Goal: Task Accomplishment & Management: Manage account settings

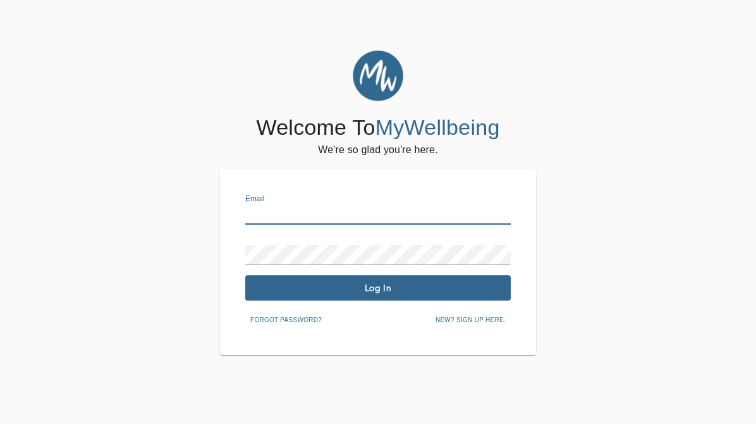
click at [343, 206] on input "text" at bounding box center [378, 214] width 266 height 20
type input "[EMAIL_ADDRESS][DOMAIN_NAME]"
click at [424, 287] on span "Log In" at bounding box center [378, 288] width 256 height 12
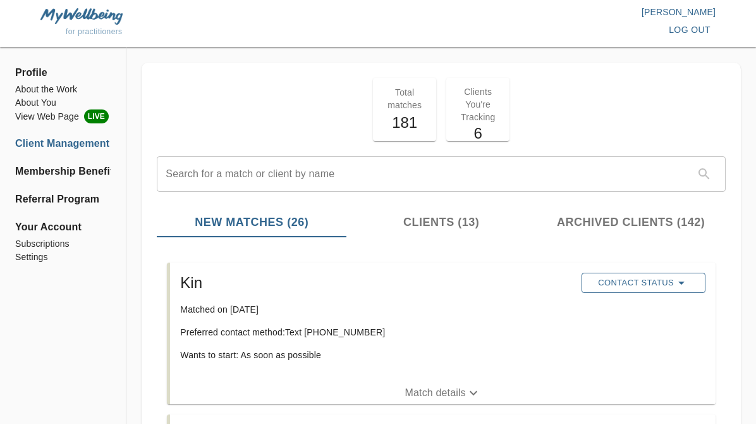
click at [663, 282] on span "Contact Status" at bounding box center [643, 282] width 111 height 15
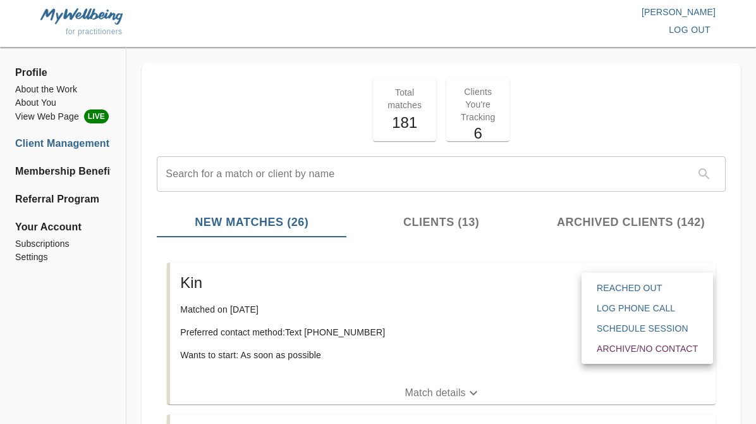
click at [632, 292] on span "Reached Out" at bounding box center [647, 287] width 101 height 13
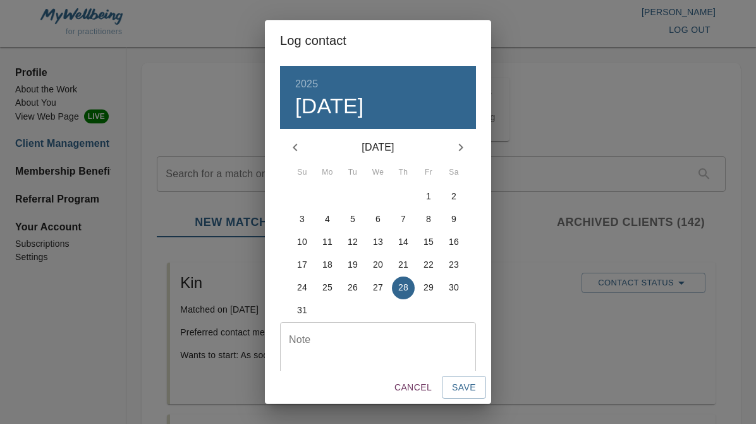
click at [362, 353] on textarea at bounding box center [378, 352] width 178 height 36
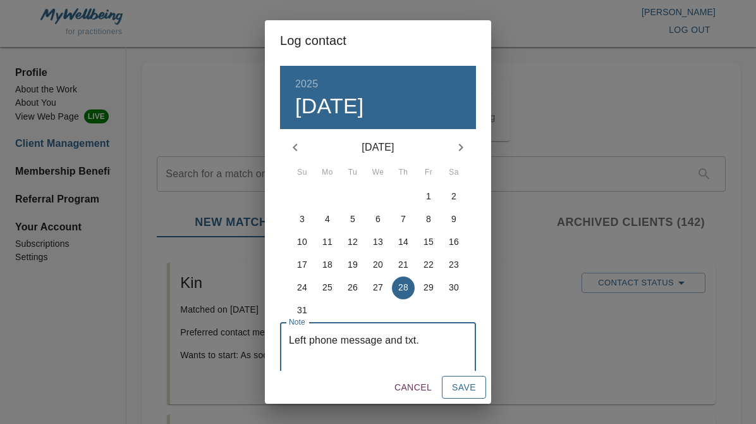
type textarea "Left phone message and txt."
click at [463, 393] on span "Save" at bounding box center [464, 387] width 24 height 16
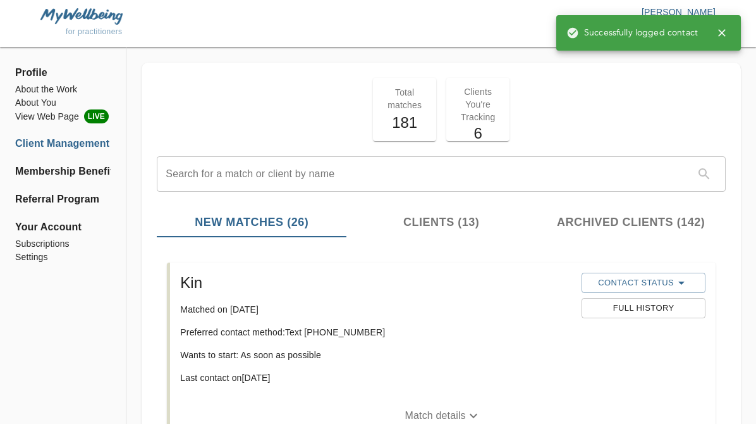
click at [438, 220] on span "Clients (13)" at bounding box center [441, 222] width 175 height 17
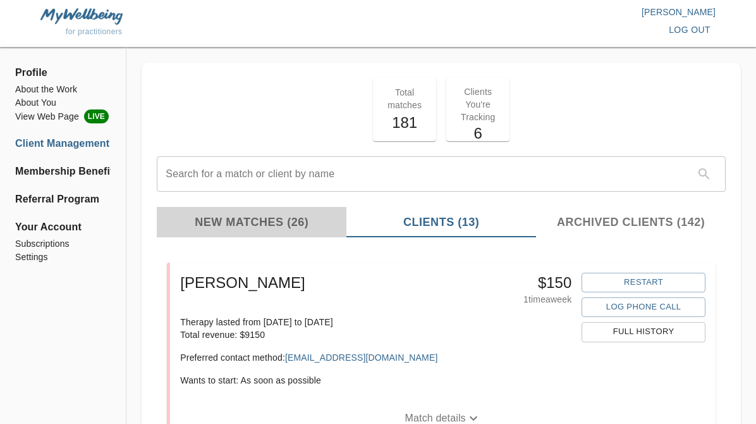
click at [304, 212] on button "New Matches (26)" at bounding box center [252, 222] width 190 height 30
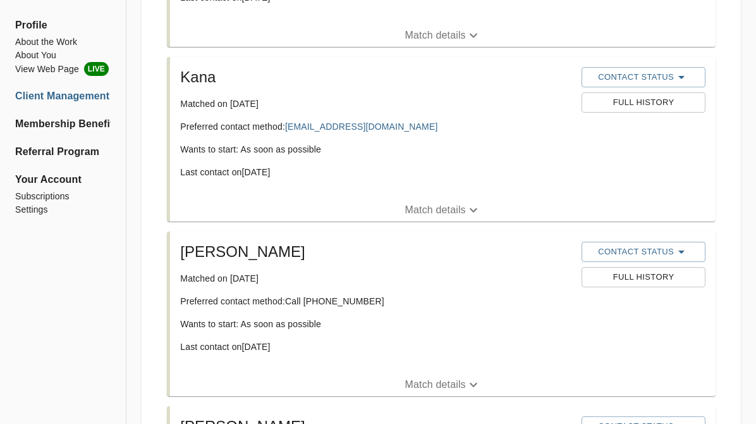
scroll to position [3379, 0]
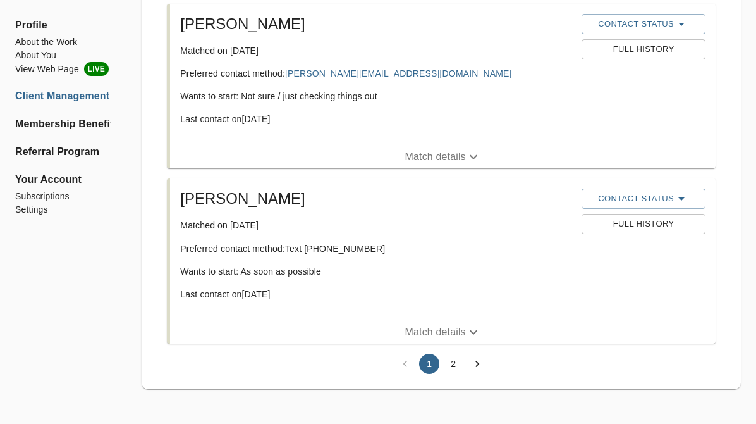
click at [457, 362] on button "2" at bounding box center [453, 364] width 20 height 20
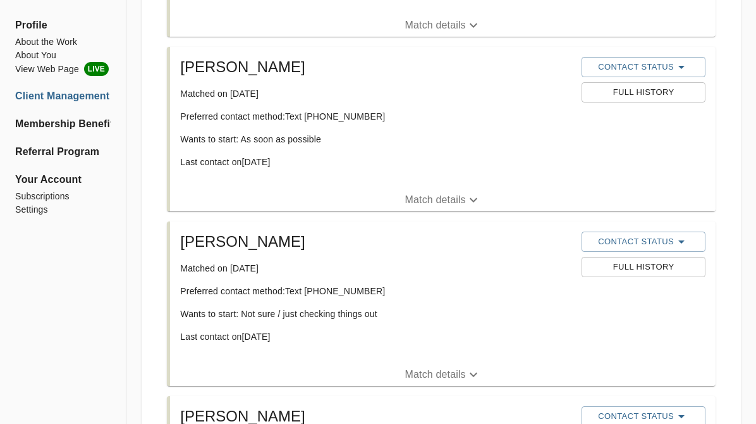
scroll to position [0, 0]
